Goal: Task Accomplishment & Management: Manage account settings

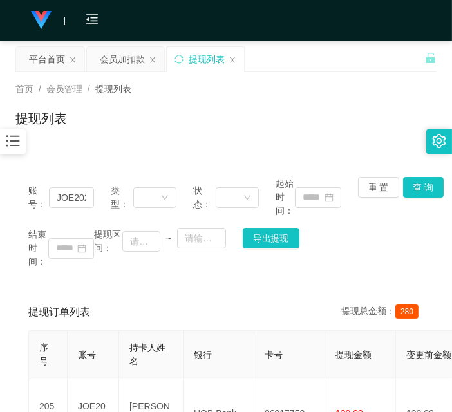
scroll to position [206, 0]
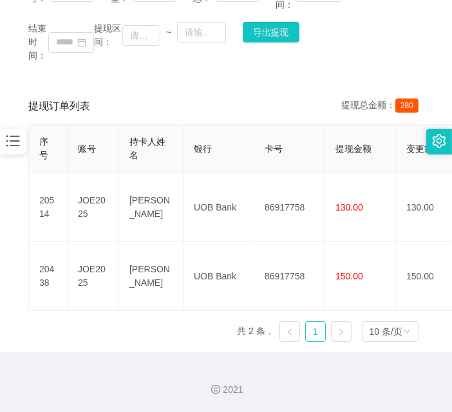
drag, startPoint x: 9, startPoint y: 249, endPoint x: 2, endPoint y: 259, distance: 12.5
click at [9, 249] on main "关闭左侧 关闭右侧 关闭其它 刷新页面 平台首页 会员加扣款 提现列表 首页 / 会员管理 / 提现列表 / 提现列表 账号： JOE2025 类型： 状态：…" at bounding box center [226, 93] width 452 height 517
click at [335, 30] on div "结束时间： 提现区间： ~ 导出提现" at bounding box center [225, 42] width 395 height 41
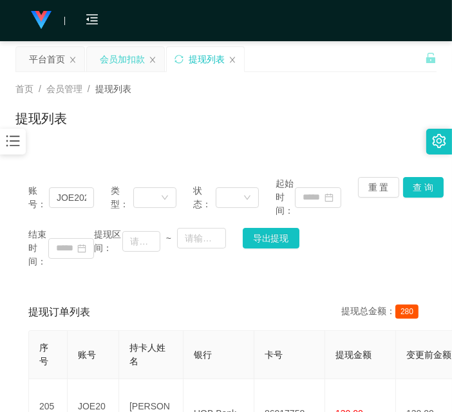
click at [117, 59] on div "会员加扣款" at bounding box center [122, 59] width 45 height 24
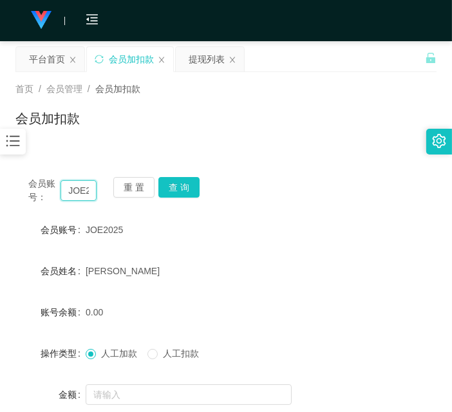
click at [80, 196] on input "JOE2025" at bounding box center [79, 190] width 36 height 21
paste input "jy6566"
type input "jy6566"
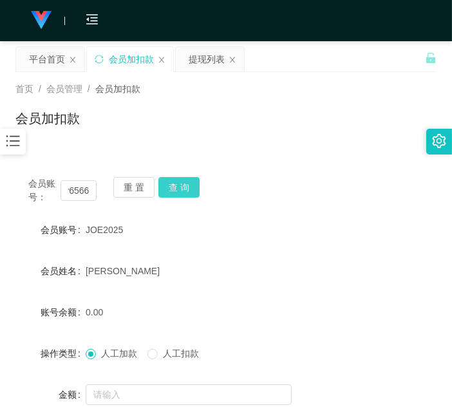
click at [180, 189] on button "查 询" at bounding box center [178, 187] width 41 height 21
click at [180, 189] on div "会员账号： jy6566 重 置 查 询" at bounding box center [225, 190] width 421 height 27
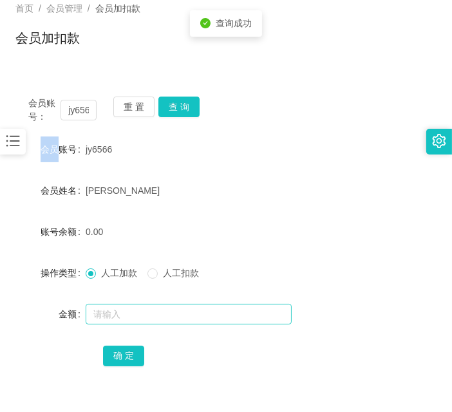
scroll to position [113, 0]
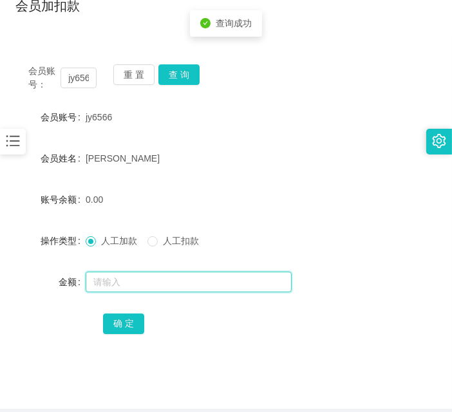
click at [162, 286] on input "text" at bounding box center [189, 282] width 206 height 21
type input "100"
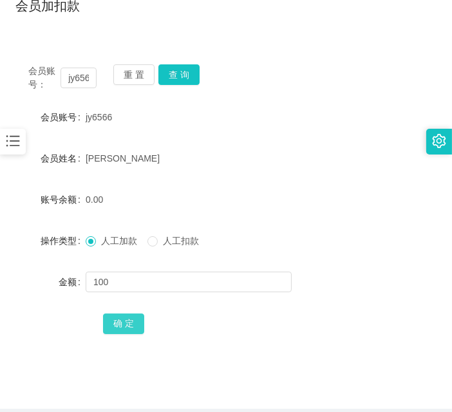
click at [136, 316] on button "确 定" at bounding box center [123, 324] width 41 height 21
drag, startPoint x: 14, startPoint y: 299, endPoint x: 104, endPoint y: 223, distance: 117.9
click at [14, 299] on main "关闭左侧 关闭右侧 关闭其它 刷新页面 平台首页 会员加扣款 提现列表 首页 / 会员管理 / 会员加扣款 / 会员加扣款 会员账号： jy6566 重 置 …" at bounding box center [226, 169] width 452 height 480
click at [187, 84] on div "会员账号： jy6566 重 置 查 询" at bounding box center [225, 77] width 421 height 27
click at [188, 76] on button "查 询" at bounding box center [178, 74] width 41 height 21
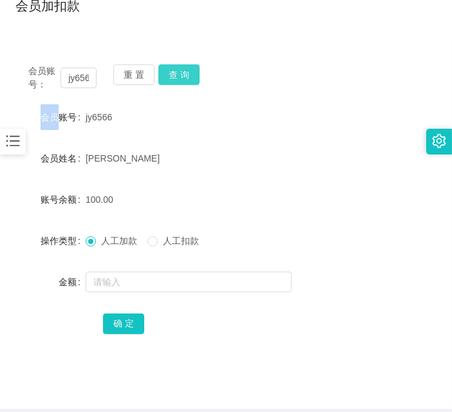
click at [188, 76] on div "会员账号： jy6566 重 置 查 询" at bounding box center [225, 77] width 421 height 27
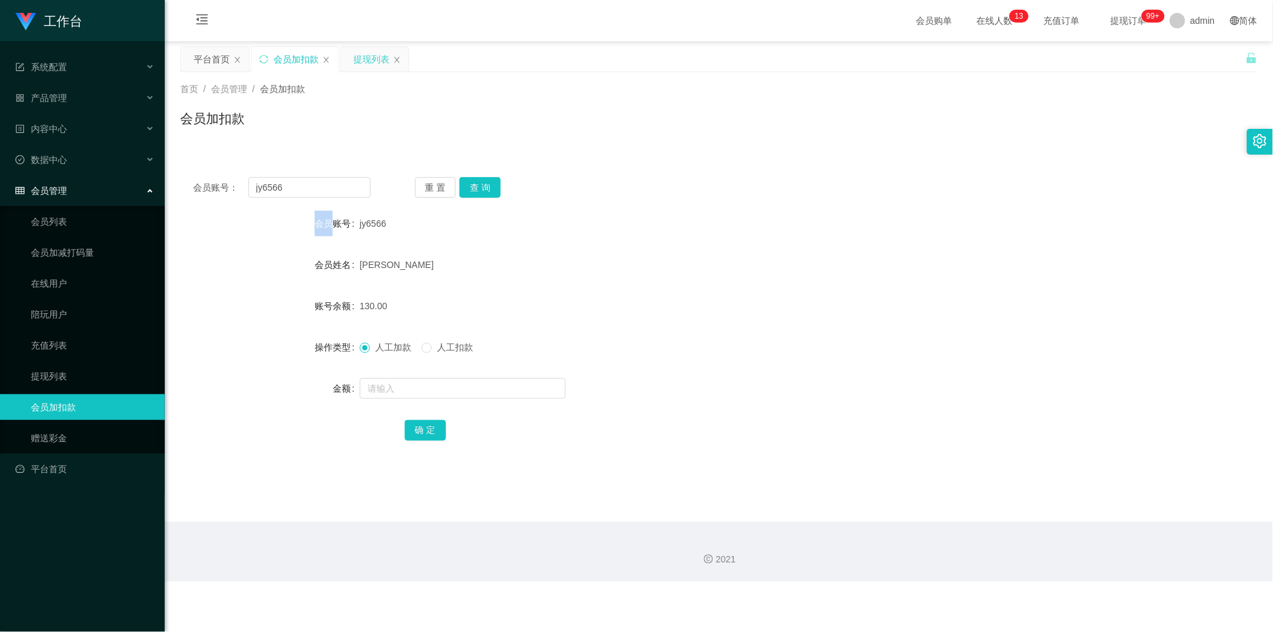
click at [357, 62] on div "提现列表" at bounding box center [371, 59] width 36 height 24
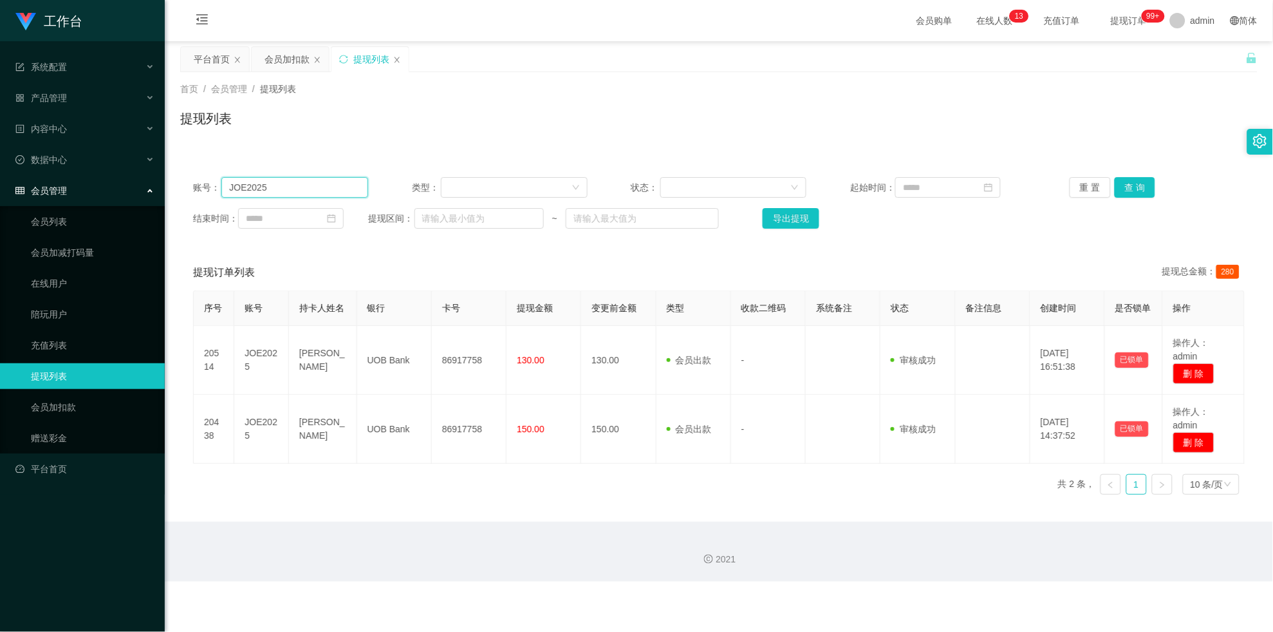
click at [292, 184] on input "JOE2025" at bounding box center [294, 187] width 147 height 21
paste input "jy6566"
type input "jy6566"
click at [451, 198] on div "账号： jy6566 类型： 状态： 起始时间： 重 置 查 询 结束时间： 提现区间： ~ 导出提现" at bounding box center [719, 202] width 1078 height 77
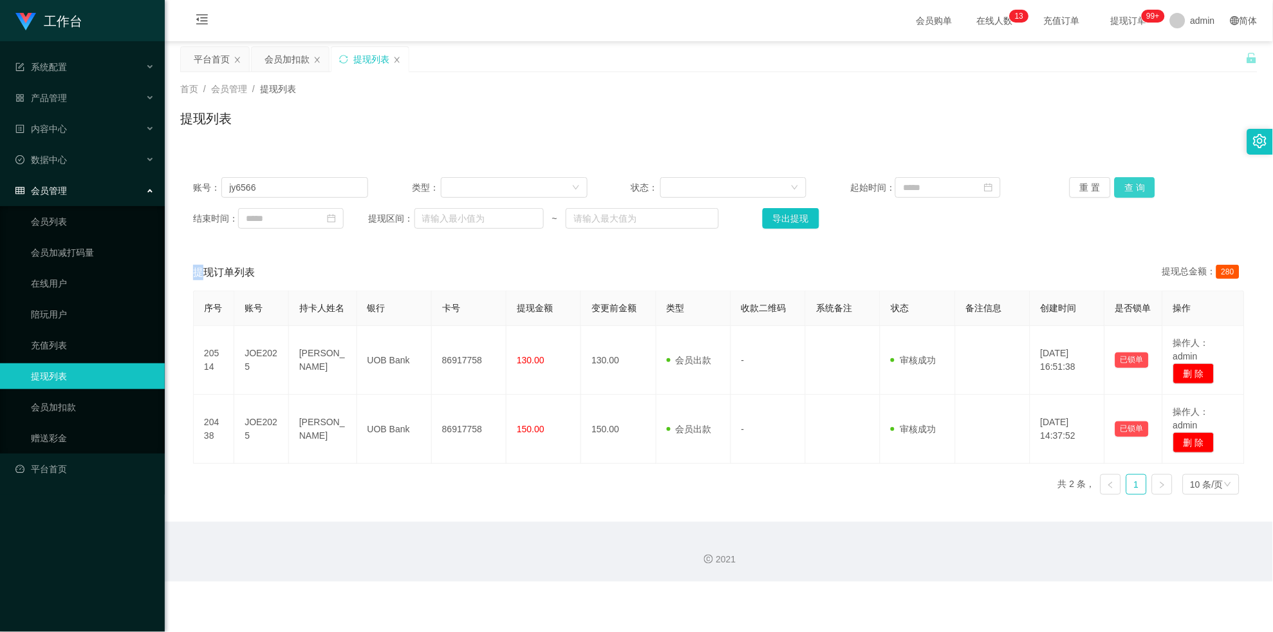
drag, startPoint x: 1130, startPoint y: 198, endPoint x: 1128, endPoint y: 188, distance: 10.0
click at [451, 198] on div "账号： jy6566 类型： 状态： 起始时间： 重 置 查 询 结束时间： 提现区间： ~ 导出提现" at bounding box center [719, 202] width 1078 height 77
click at [451, 188] on button "查 询" at bounding box center [1135, 187] width 41 height 21
click at [451, 188] on div "重 置 查 询" at bounding box center [1157, 187] width 175 height 21
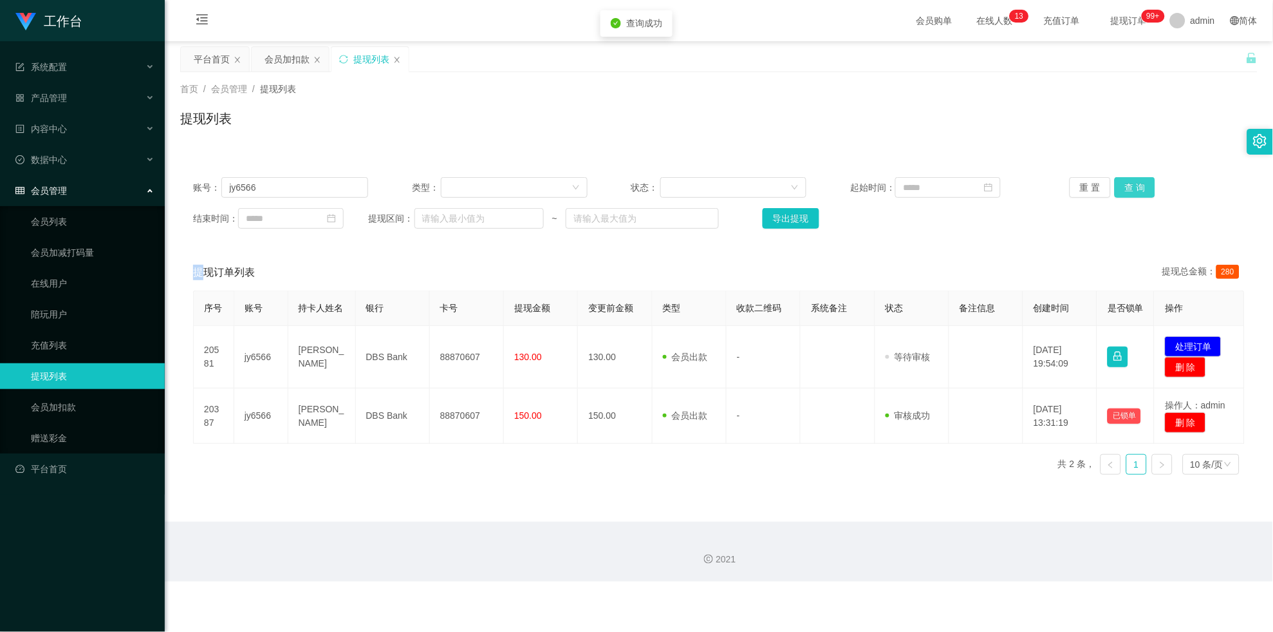
click at [451, 188] on button "查 询" at bounding box center [1135, 187] width 41 height 21
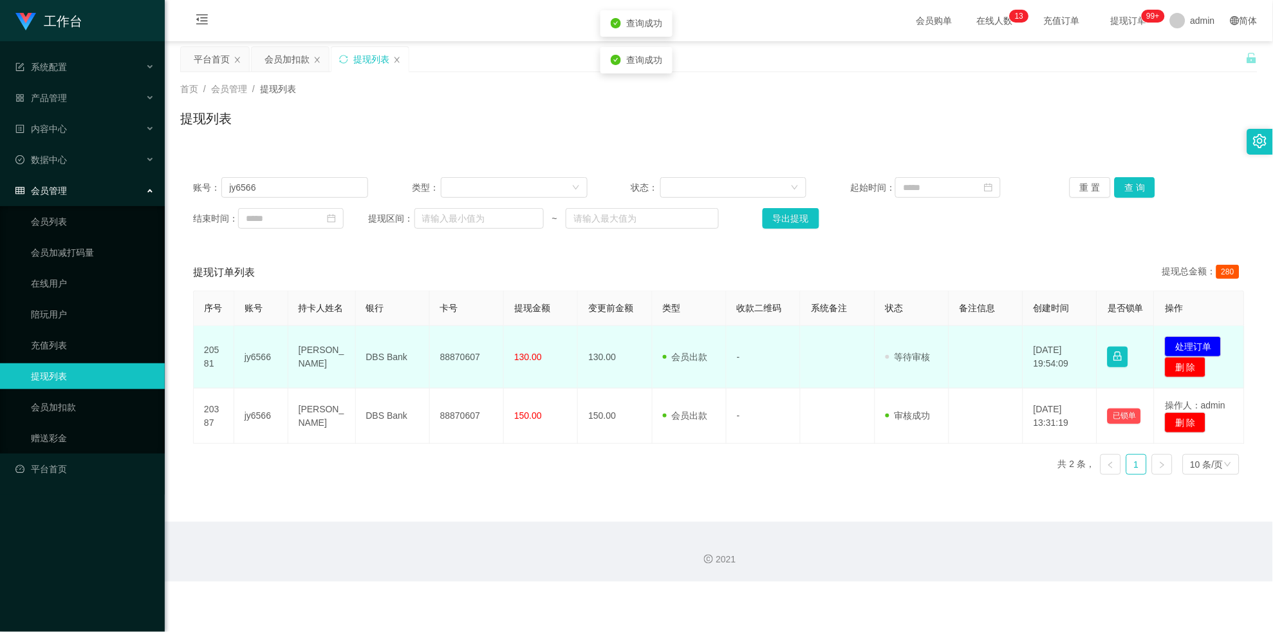
click at [451, 357] on td "88870607" at bounding box center [467, 357] width 74 height 62
drag, startPoint x: 460, startPoint y: 357, endPoint x: 581, endPoint y: 343, distance: 121.1
click at [451, 354] on td "88870607" at bounding box center [467, 357] width 74 height 62
copy td "88870607"
click at [451, 357] on button "处理订单" at bounding box center [1193, 346] width 57 height 21
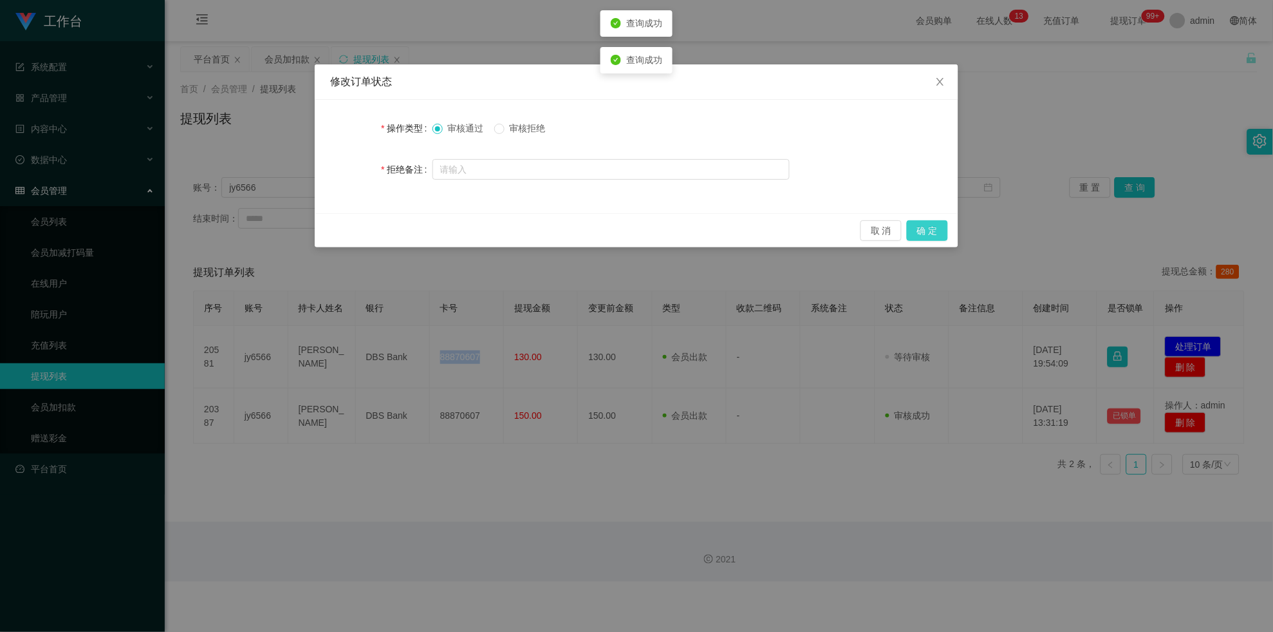
click at [451, 227] on button "确 定" at bounding box center [927, 230] width 41 height 21
